Goal: Transaction & Acquisition: Purchase product/service

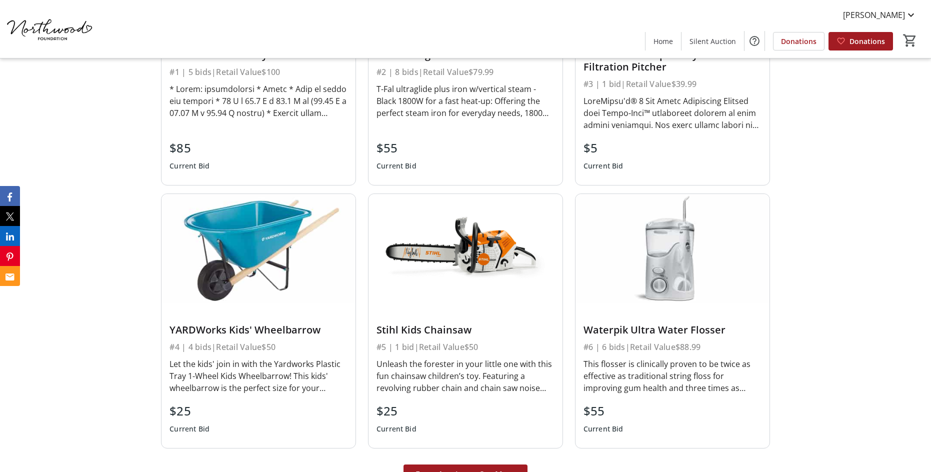
scroll to position [2449, 0]
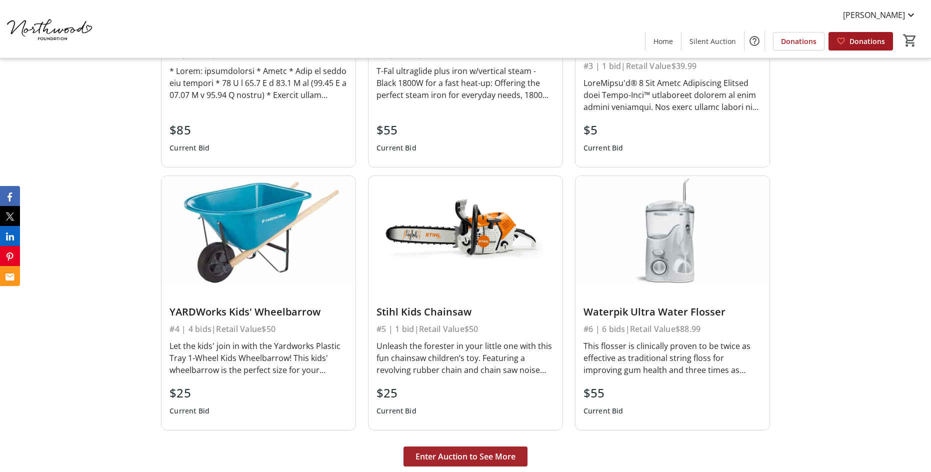
click at [467, 450] on span "Enter Auction to See More" at bounding box center [465, 456] width 100 height 12
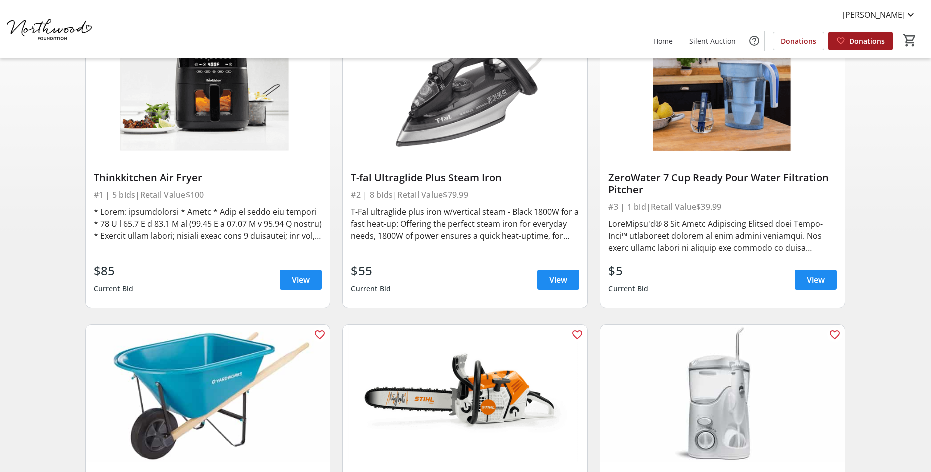
scroll to position [150, 0]
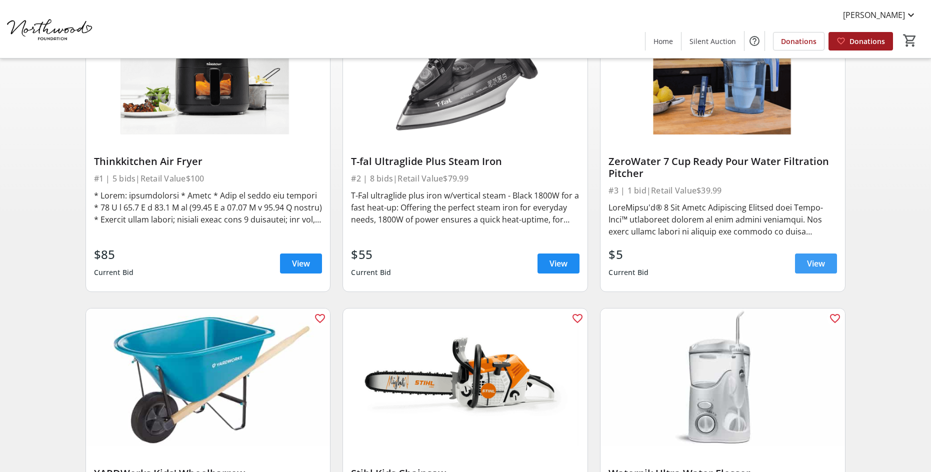
click at [815, 260] on span "View" at bounding box center [816, 263] width 18 height 12
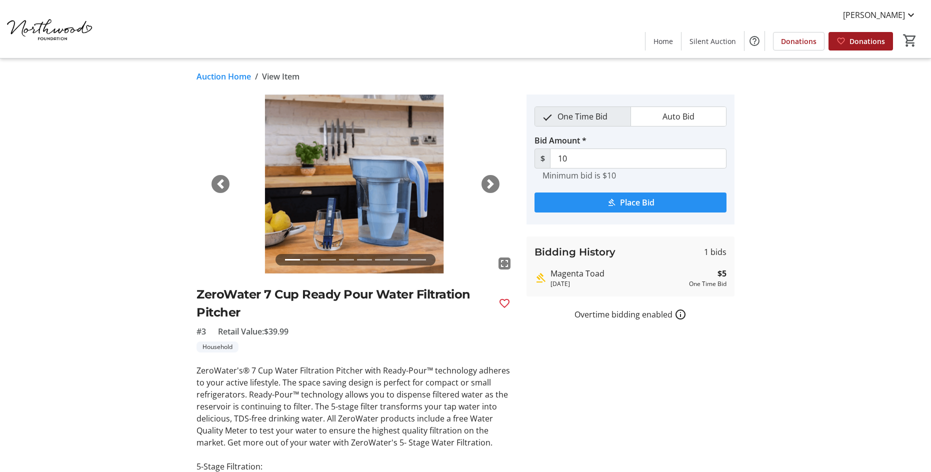
click at [624, 200] on span "Place Bid" at bounding box center [637, 202] width 34 height 12
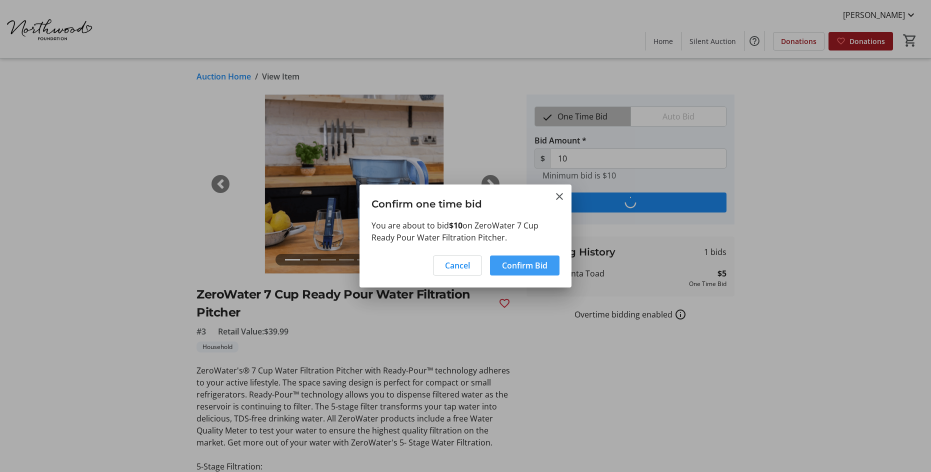
click at [513, 264] on span "Confirm Bid" at bounding box center [524, 265] width 45 height 12
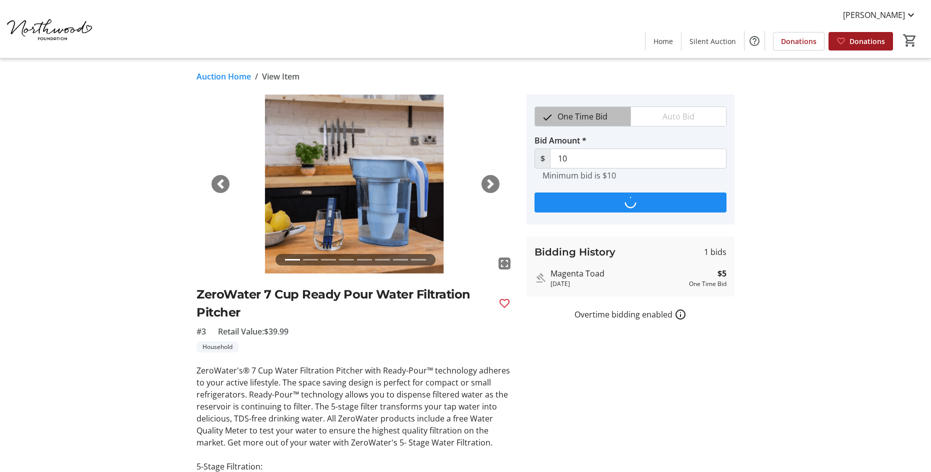
type input "15"
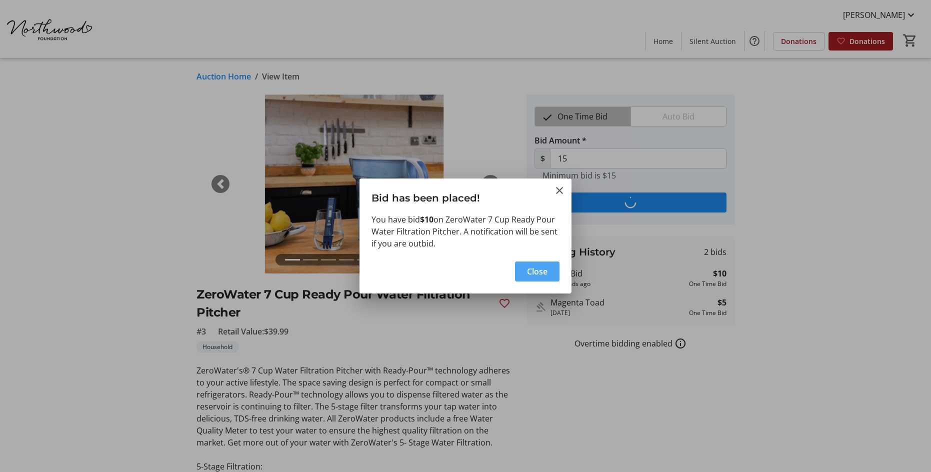
click at [531, 264] on span "button" at bounding box center [537, 271] width 44 height 24
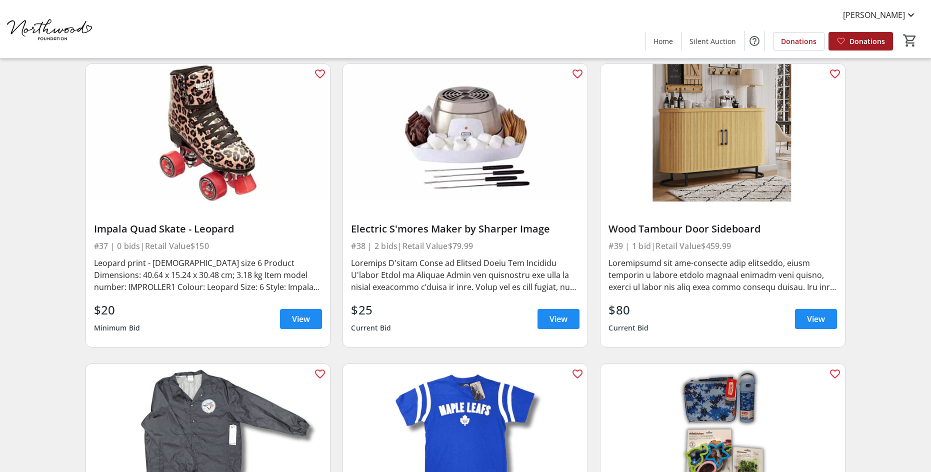
scroll to position [3749, 0]
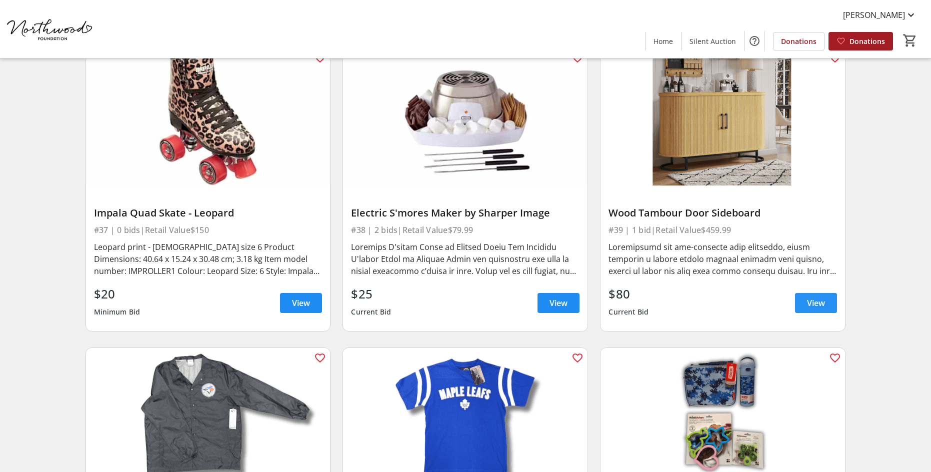
click at [816, 297] on span "View" at bounding box center [816, 303] width 18 height 12
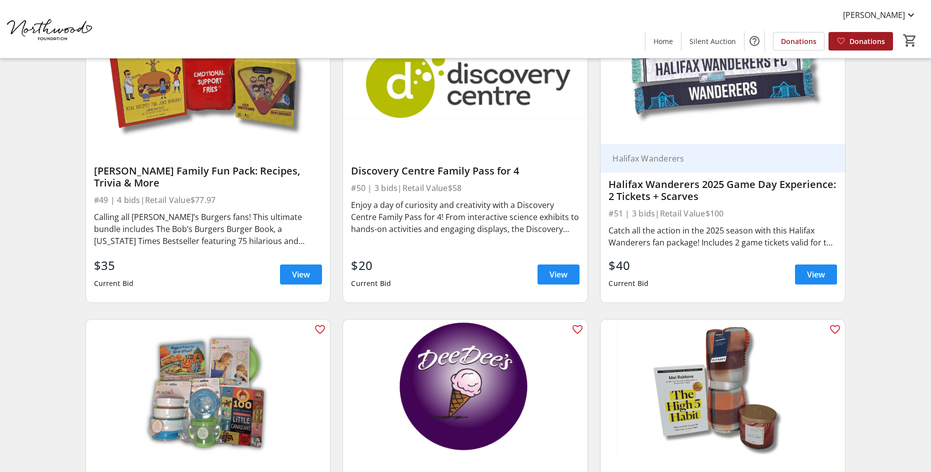
scroll to position [5029, 0]
